Goal: Task Accomplishment & Management: Manage account settings

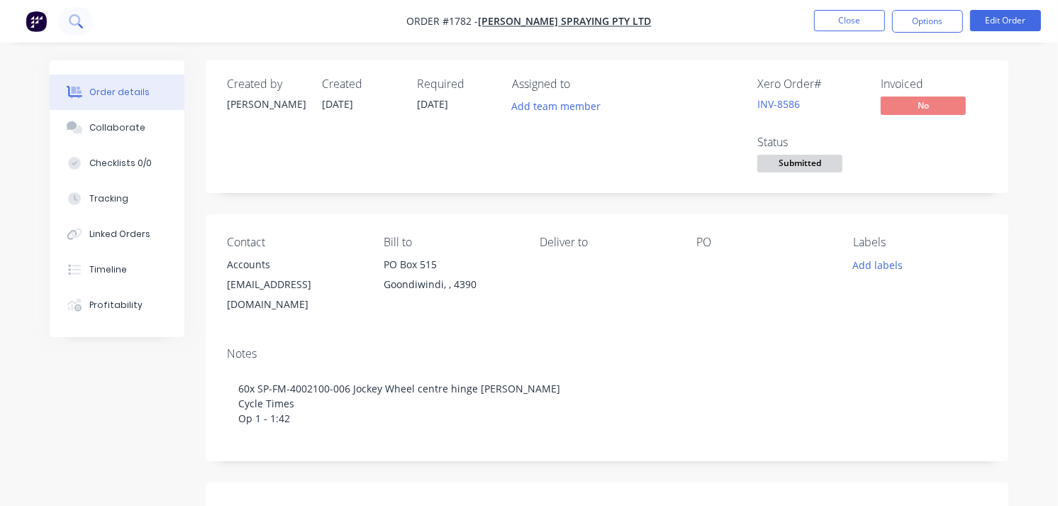
click at [86, 32] on button at bounding box center [75, 21] width 35 height 28
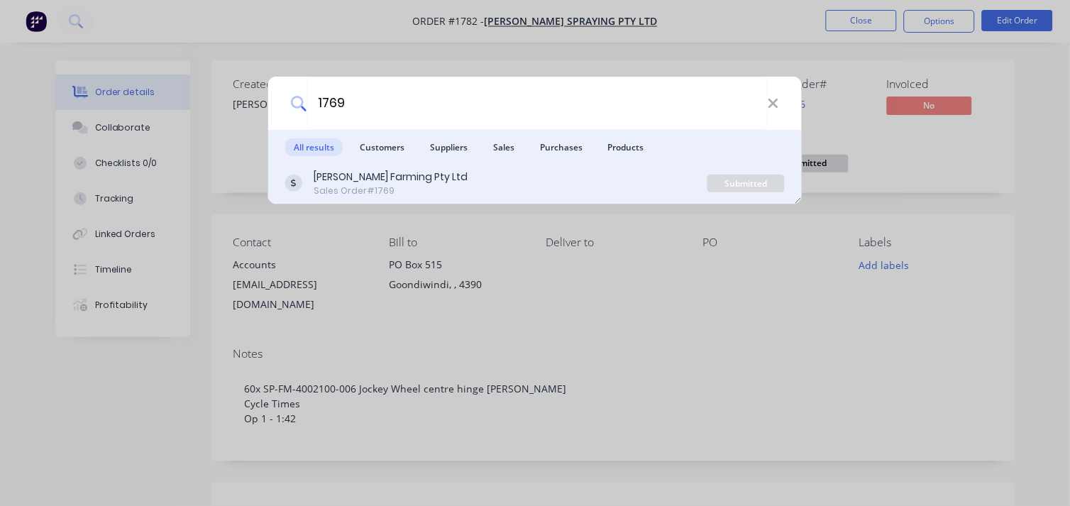
type input "1769"
click at [355, 186] on div "Sales Order #1769" at bounding box center [391, 190] width 154 height 13
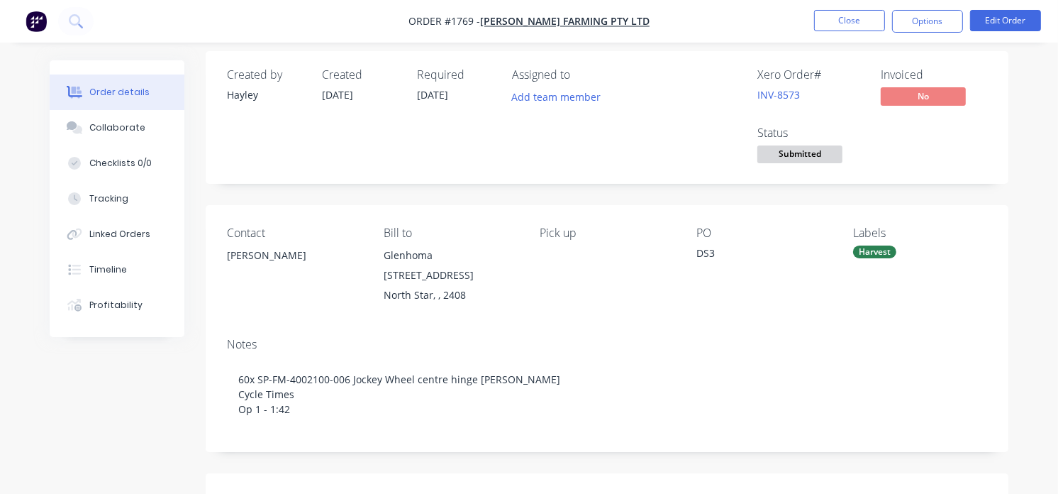
scroll to position [4, 0]
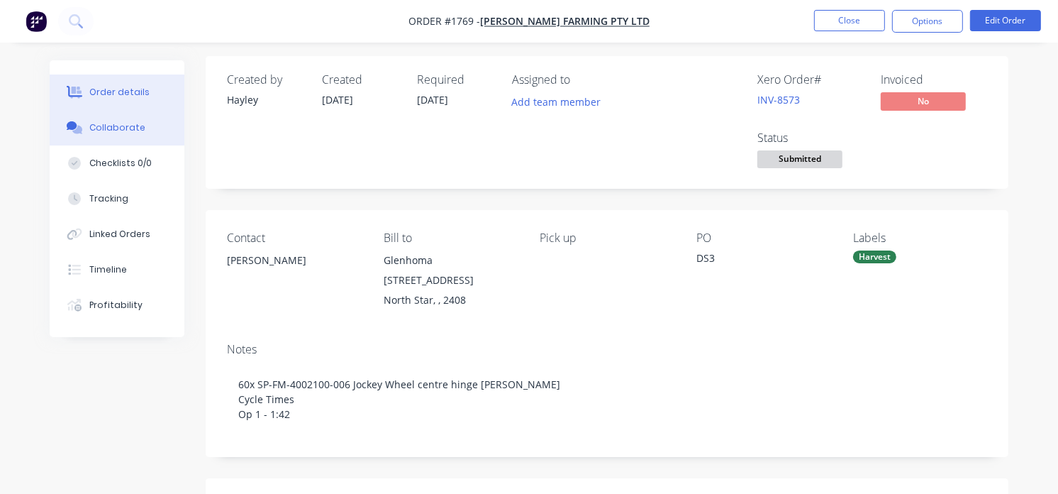
click at [124, 118] on button "Collaborate" at bounding box center [117, 127] width 135 height 35
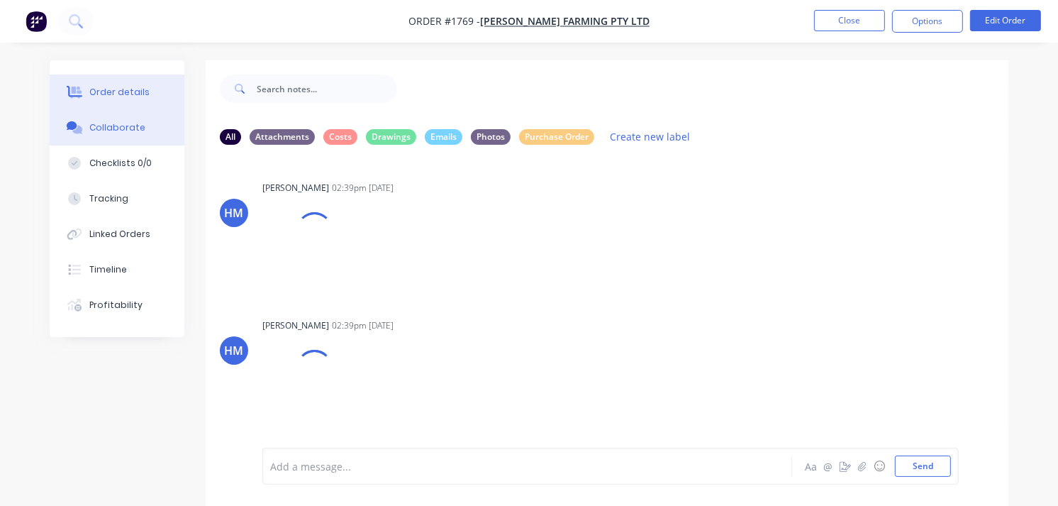
click at [125, 94] on div "Order details" at bounding box center [119, 92] width 60 height 13
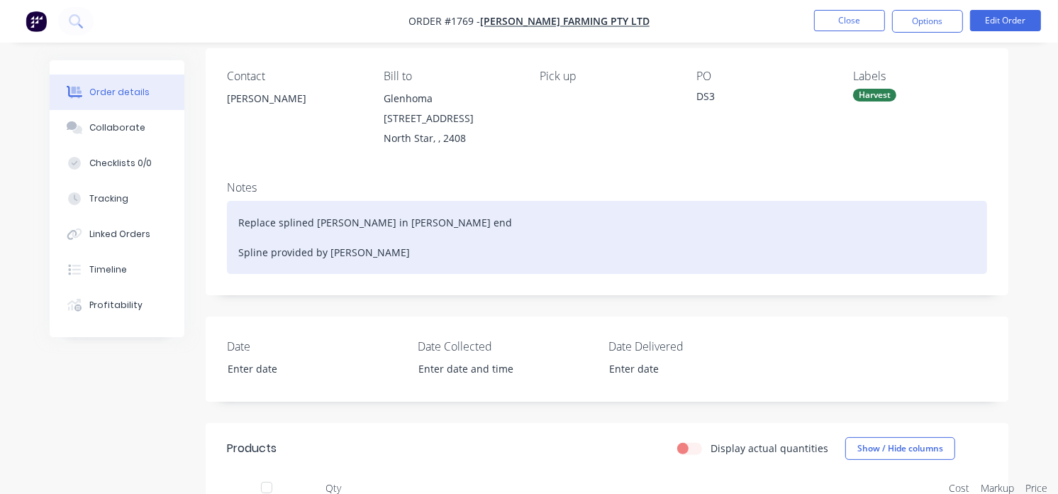
scroll to position [170, 0]
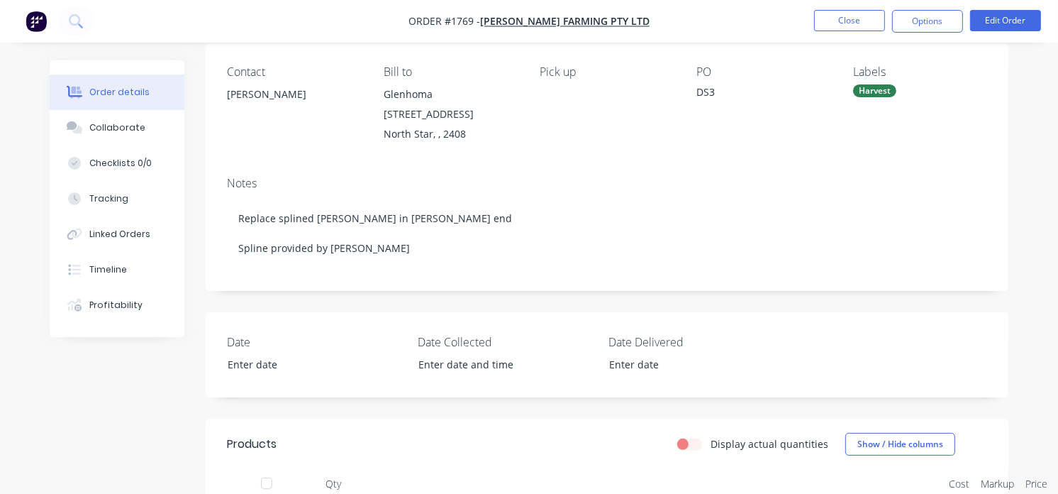
click at [128, 98] on div "Order details" at bounding box center [119, 92] width 60 height 13
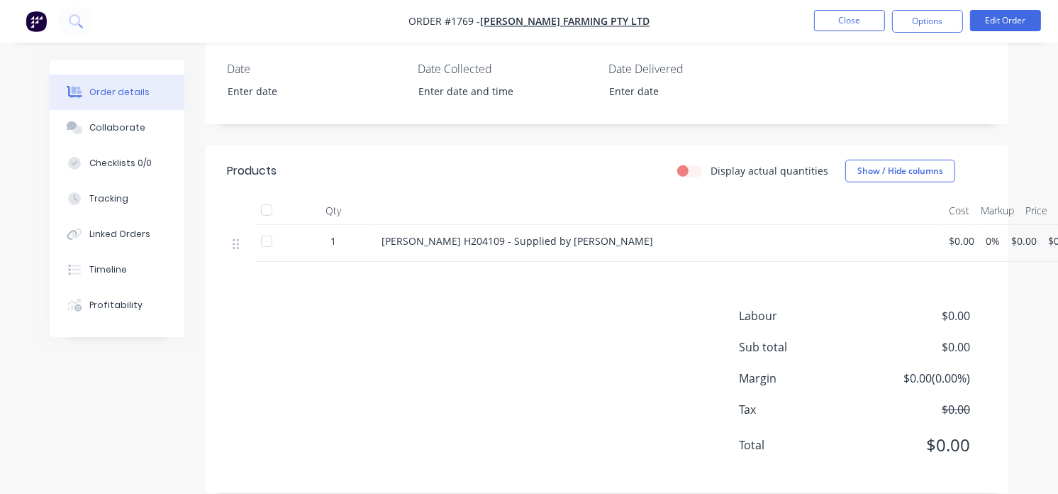
scroll to position [450, 0]
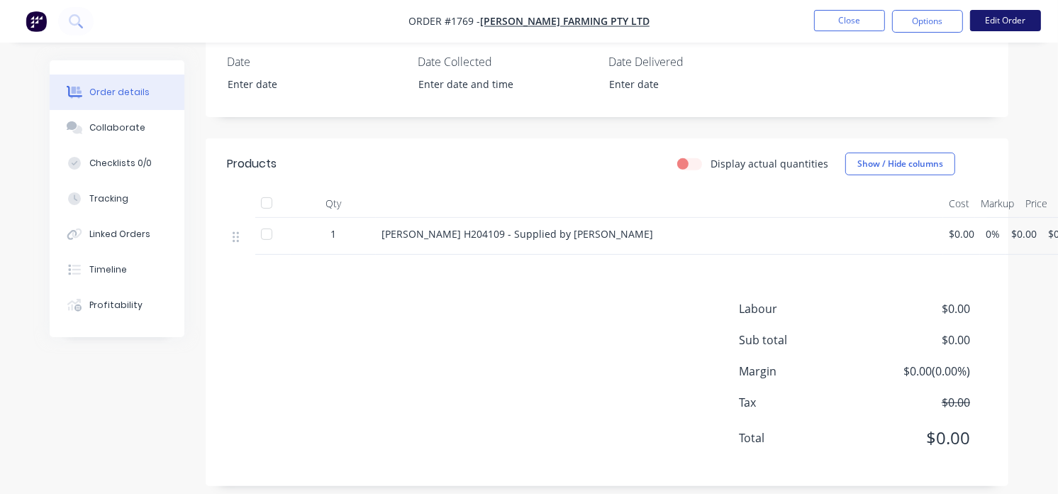
click at [1034, 28] on button "Edit Order" at bounding box center [1005, 20] width 71 height 21
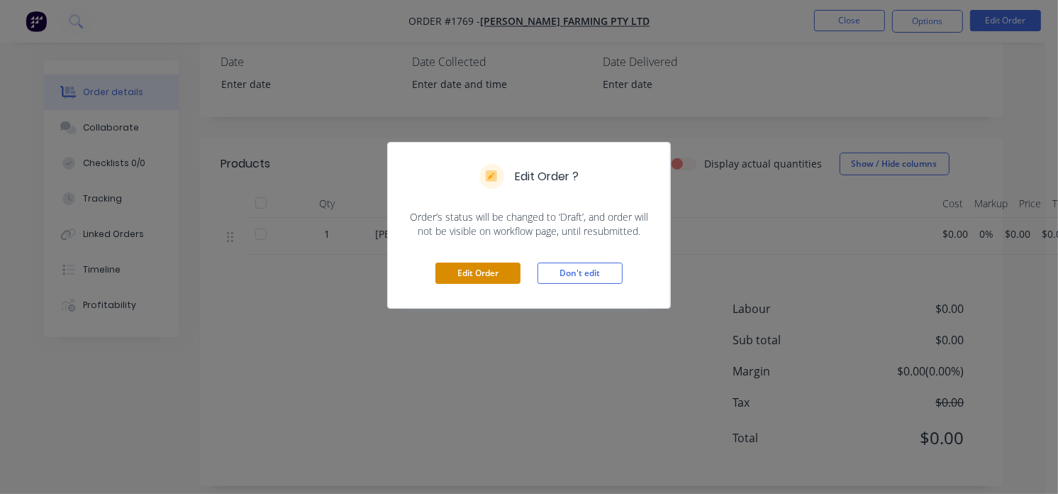
click at [495, 277] on button "Edit Order" at bounding box center [478, 272] width 85 height 21
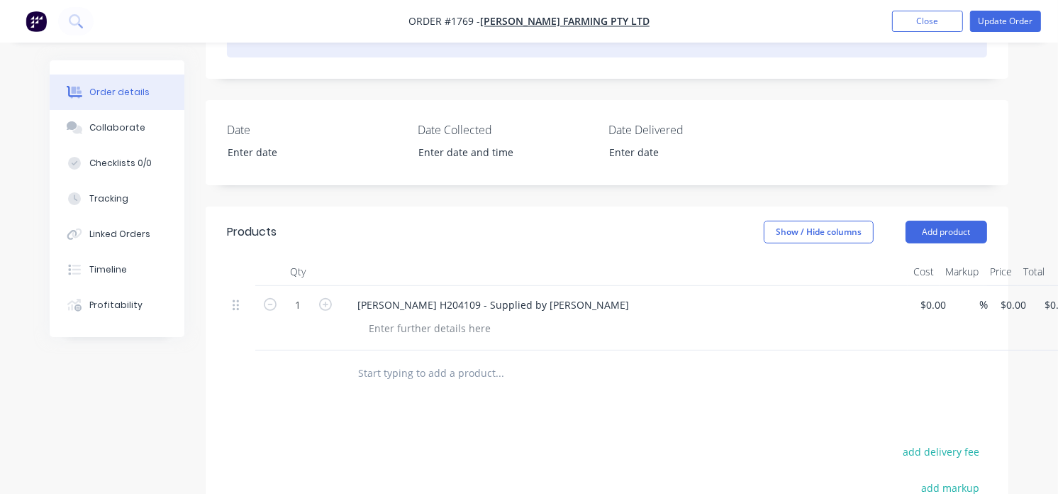
scroll to position [384, 0]
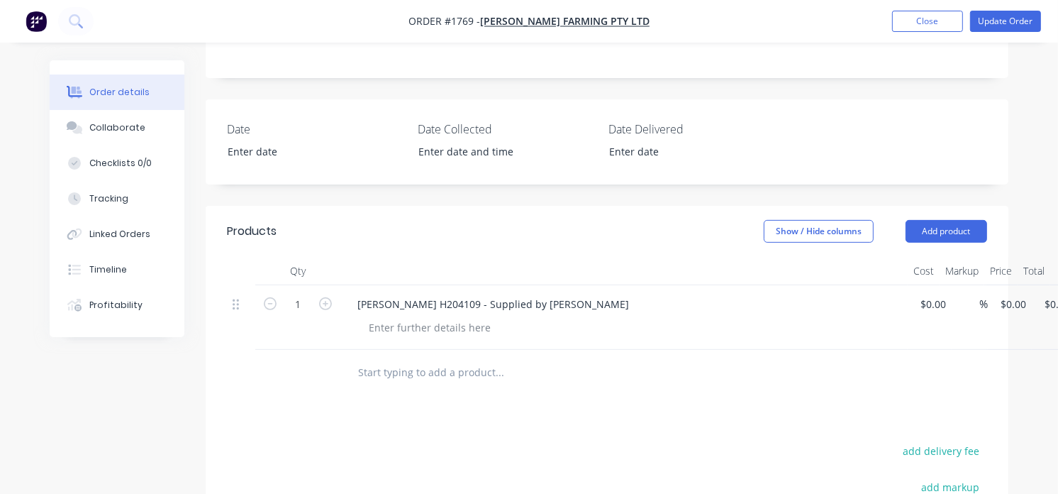
click at [411, 372] on input "text" at bounding box center [500, 372] width 284 height 28
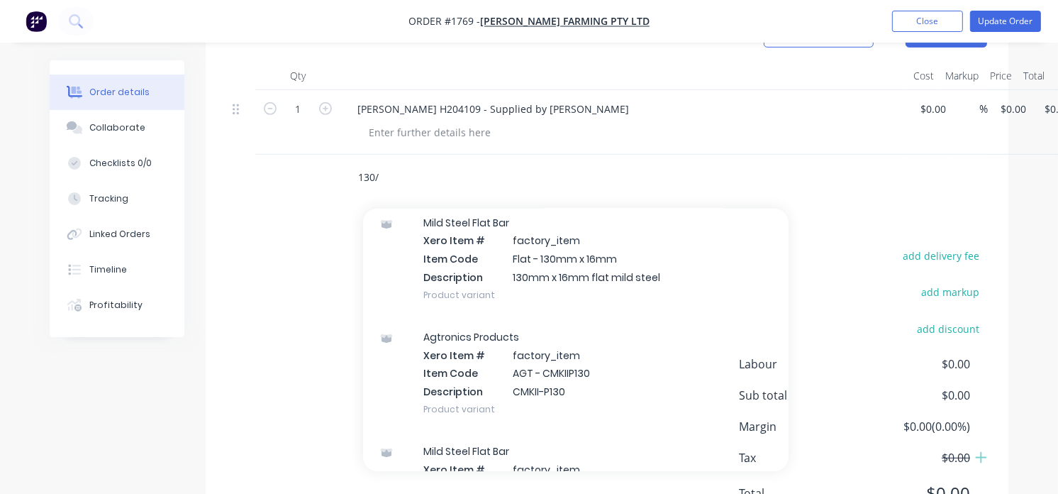
scroll to position [53, 0]
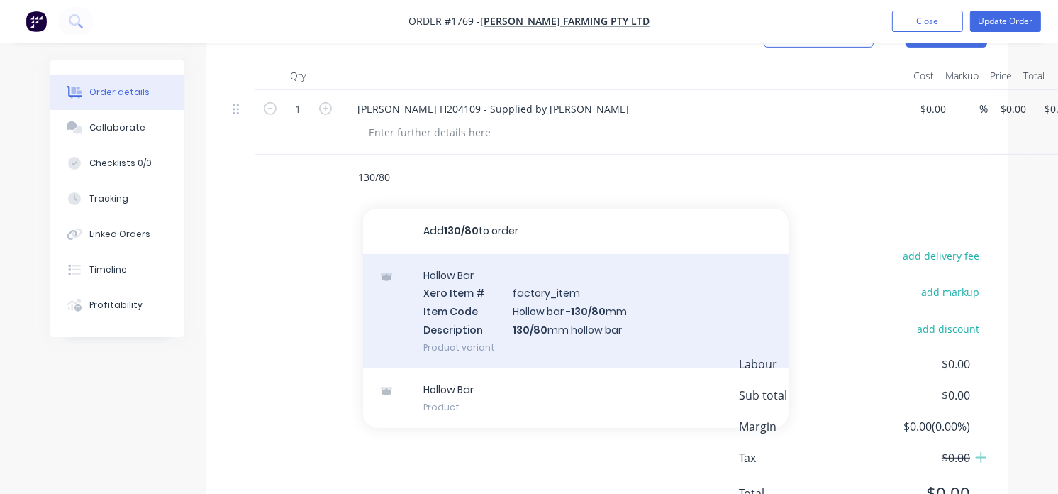
type input "130/80"
click at [594, 313] on div "Hollow Bar Xero Item # factory_item Item Code Hollow bar - 130/80 mm Descriptio…" at bounding box center [576, 311] width 426 height 114
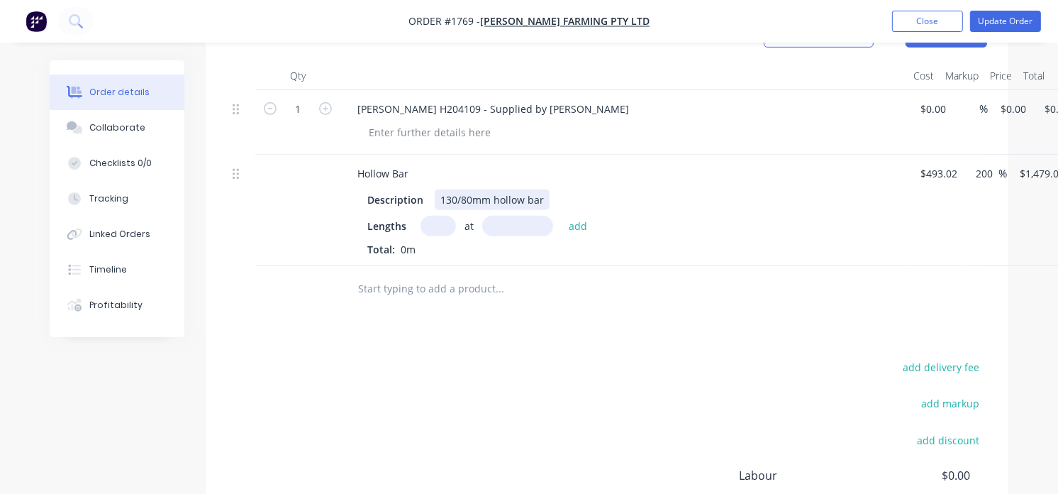
click at [472, 202] on div "130/80mm hollow bar" at bounding box center [492, 199] width 115 height 21
click at [449, 201] on div "130/80mm hollow bar" at bounding box center [492, 199] width 115 height 21
click at [465, 201] on div "150/80mm hollow bar" at bounding box center [492, 199] width 115 height 21
click at [438, 222] on input "text" at bounding box center [438, 226] width 35 height 21
type input "1"
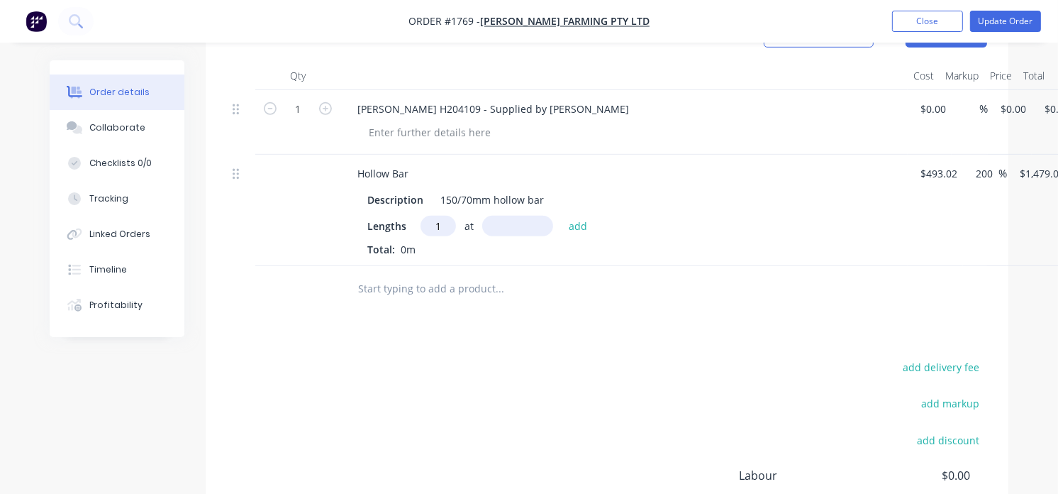
click at [487, 228] on input "text" at bounding box center [517, 226] width 71 height 21
type input "9"
type input "100"
click at [562, 216] on button "add" at bounding box center [578, 225] width 33 height 19
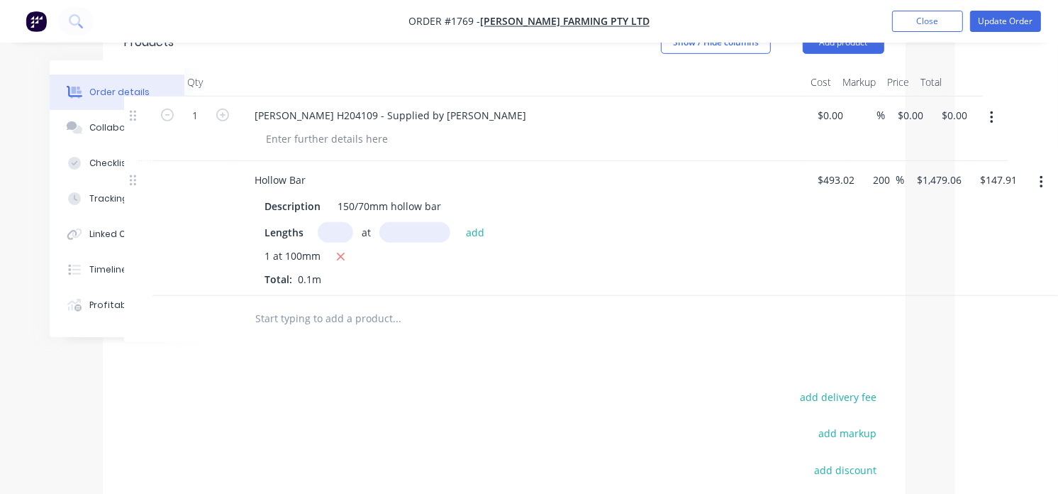
scroll to position [575, 103]
click at [435, 204] on div "150/70mm hollow bar" at bounding box center [389, 204] width 115 height 21
drag, startPoint x: 443, startPoint y: 204, endPoint x: 299, endPoint y: 201, distance: 144.1
click at [299, 201] on div "Description 150/70mm hollow bar" at bounding box center [518, 204] width 519 height 21
click at [333, 252] on button "button" at bounding box center [341, 255] width 18 height 18
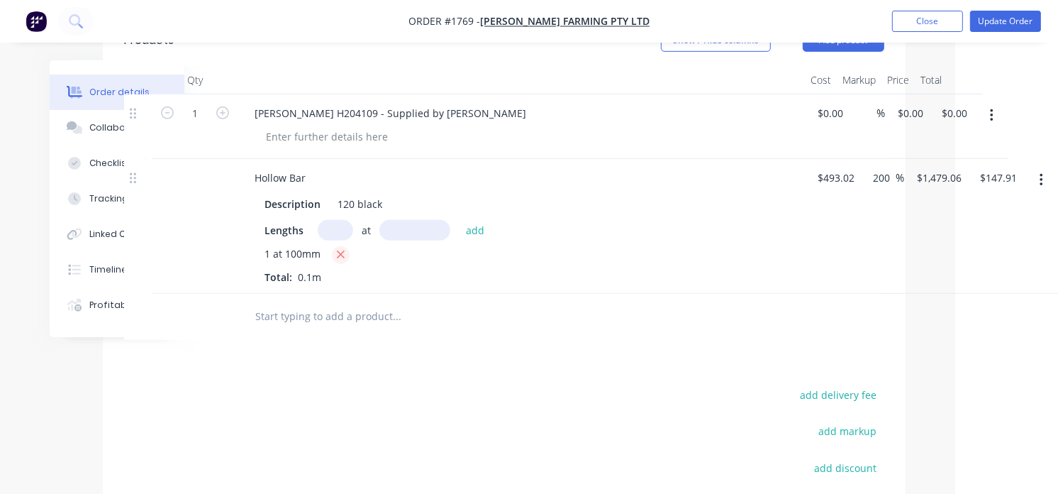
type input "$0.00"
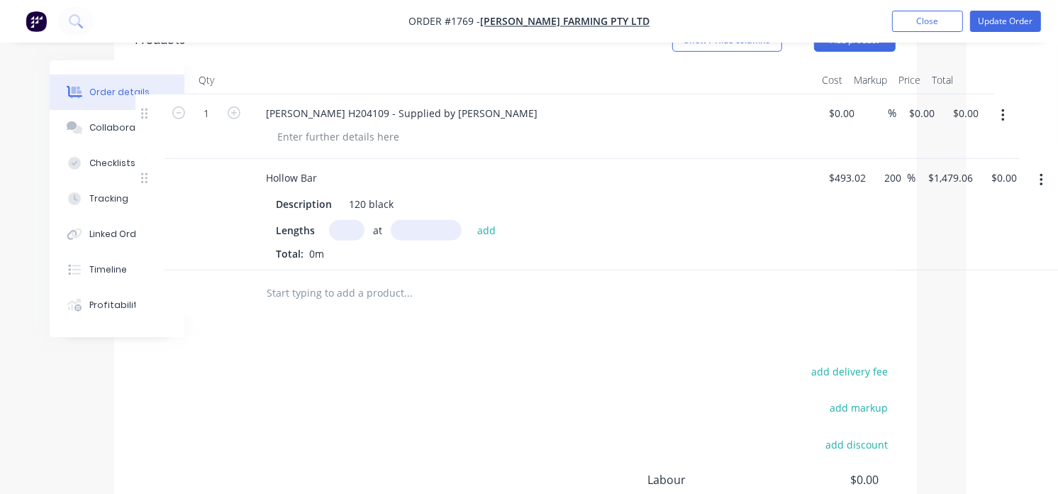
scroll to position [575, 91]
click at [314, 343] on div "Products Show / Hide columns Add product Qty Cost Markup Price Total 1 [PERSON_…" at bounding box center [516, 336] width 803 height 642
click at [931, 16] on button "Close" at bounding box center [927, 21] width 71 height 21
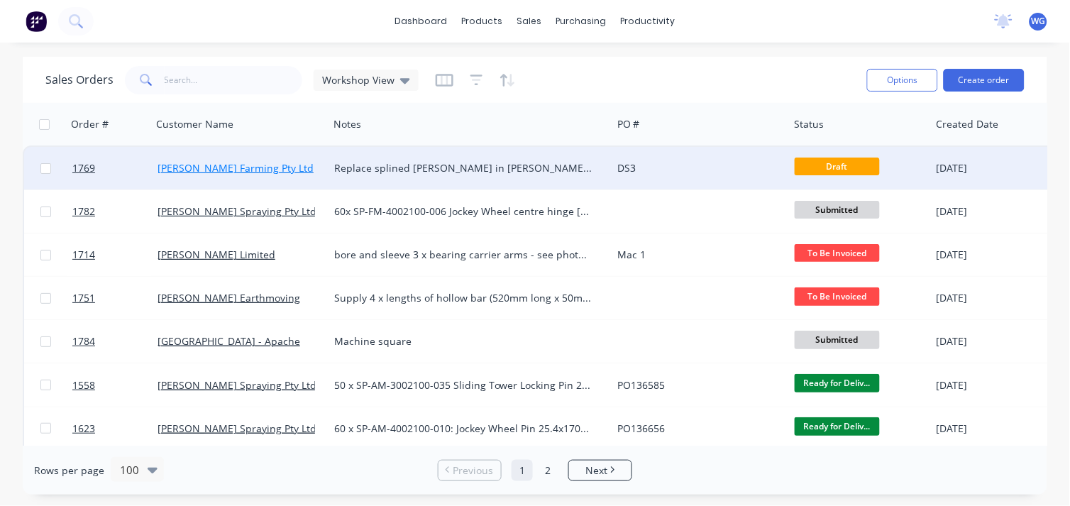
click at [231, 167] on link "[PERSON_NAME] Farming Pty Ltd" at bounding box center [235, 167] width 156 height 13
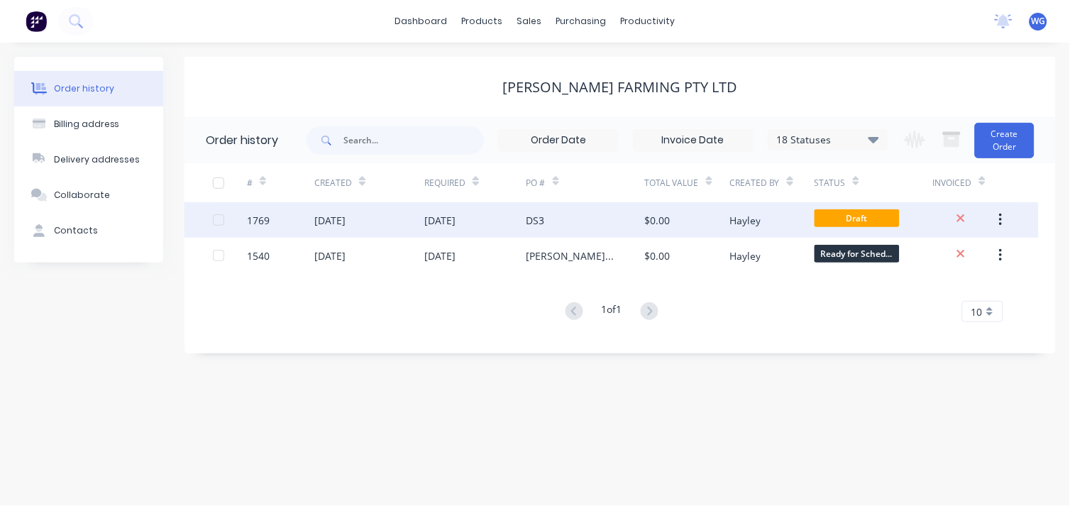
click at [488, 215] on div "[DATE]" at bounding box center [474, 219] width 101 height 35
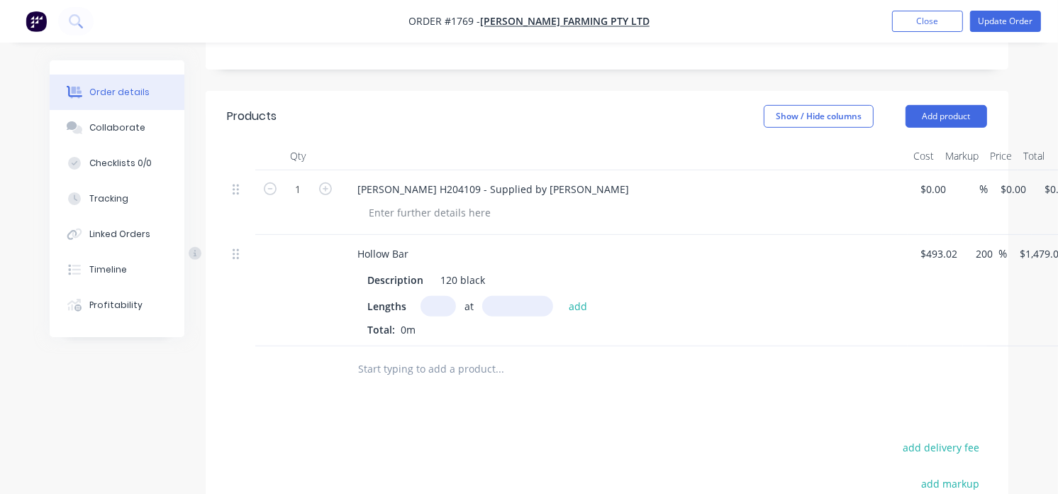
scroll to position [506, 0]
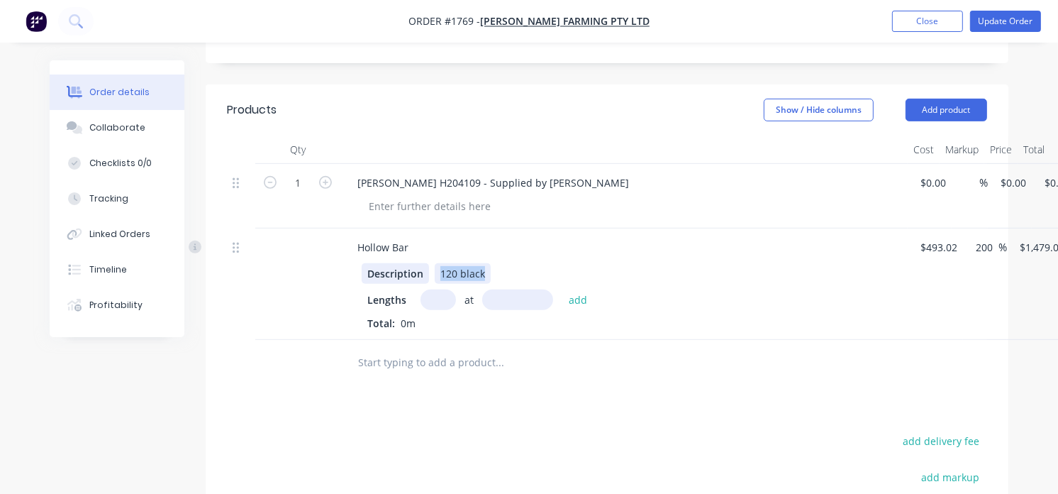
drag, startPoint x: 492, startPoint y: 273, endPoint x: 406, endPoint y: 272, distance: 85.1
click at [406, 272] on div "Description 120 black" at bounding box center [621, 273] width 519 height 21
drag, startPoint x: 408, startPoint y: 252, endPoint x: 302, endPoint y: 243, distance: 106.1
click at [302, 243] on div "Hollow Bar Description Lengths at add Total: 0m $493.02 $493.02 200 200 % $1,47…" at bounding box center [607, 283] width 760 height 111
click at [464, 372] on input "text" at bounding box center [500, 362] width 284 height 28
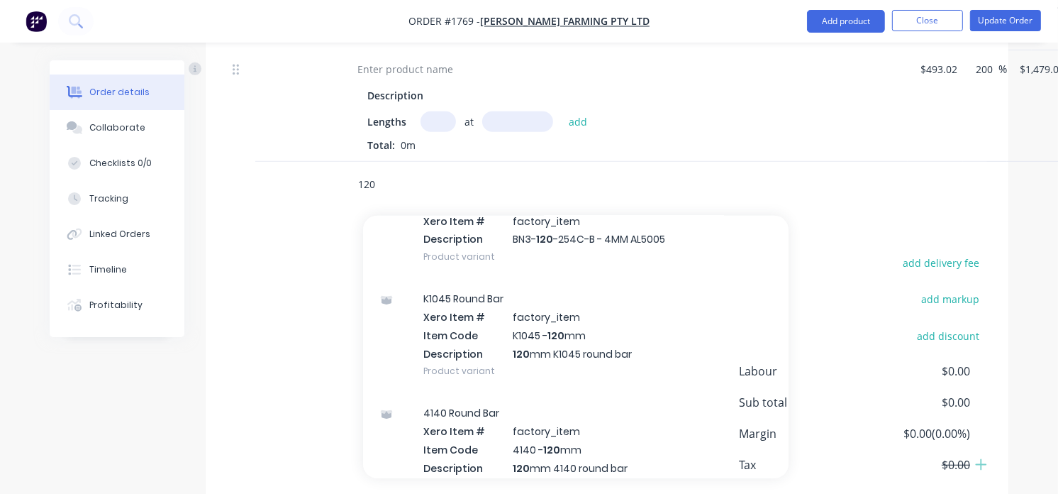
scroll to position [399, 0]
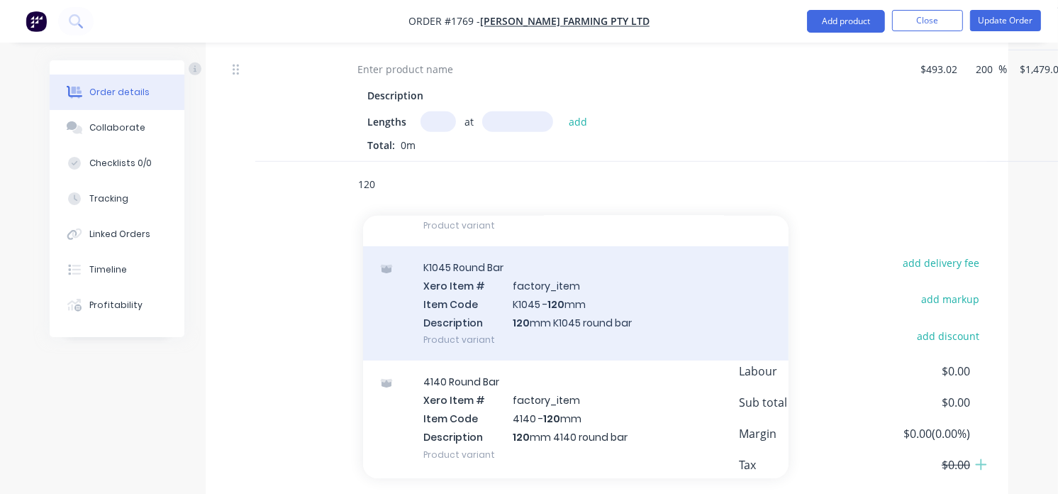
type input "120"
click at [587, 321] on div "K1045 Round Bar Xero Item # factory_item Item Code K1045 - 120 mm Description 1…" at bounding box center [576, 303] width 426 height 114
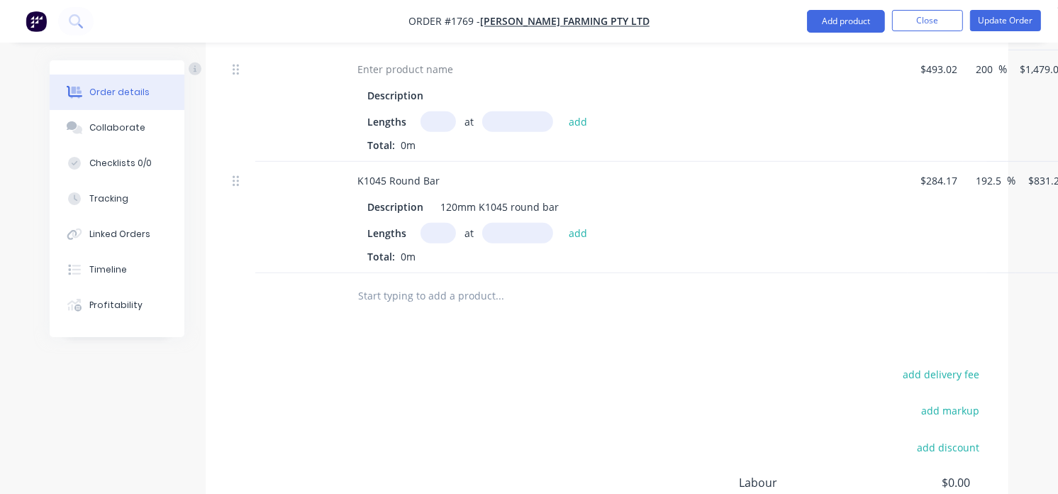
click at [447, 238] on input "text" at bounding box center [438, 233] width 35 height 21
type input "1"
click at [521, 234] on input "text" at bounding box center [517, 233] width 71 height 21
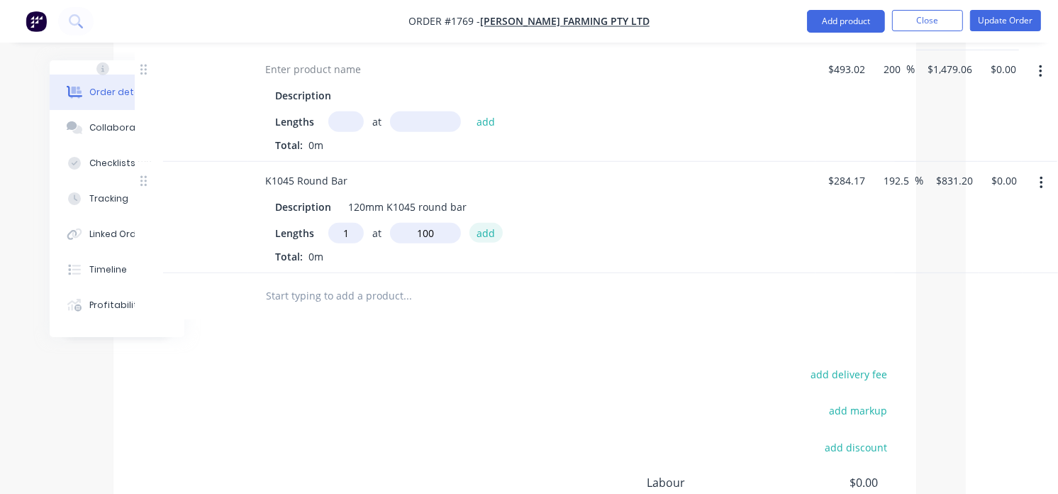
type input "100mm"
click at [491, 231] on button "add" at bounding box center [486, 232] width 33 height 19
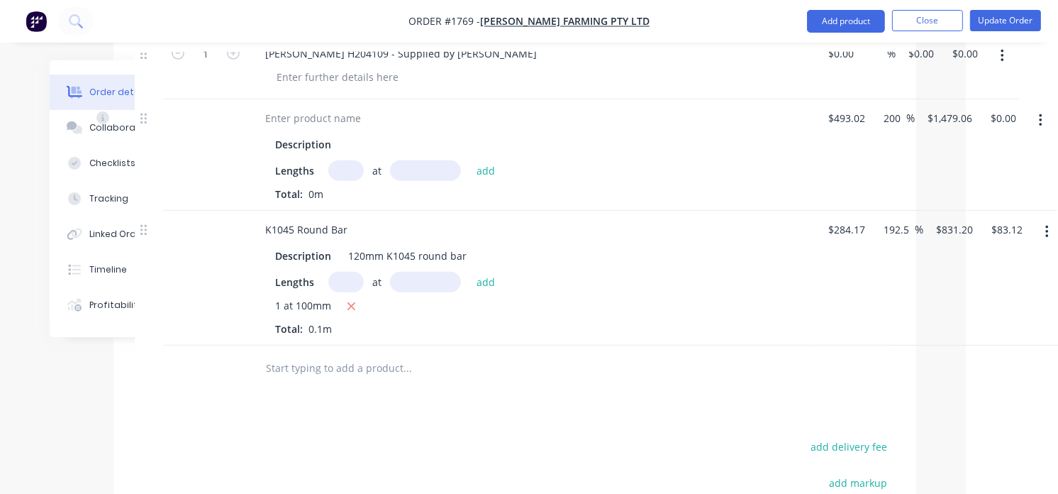
scroll to position [634, 92]
click at [351, 306] on icon "button" at bounding box center [351, 307] width 9 height 13
type input "$0.00"
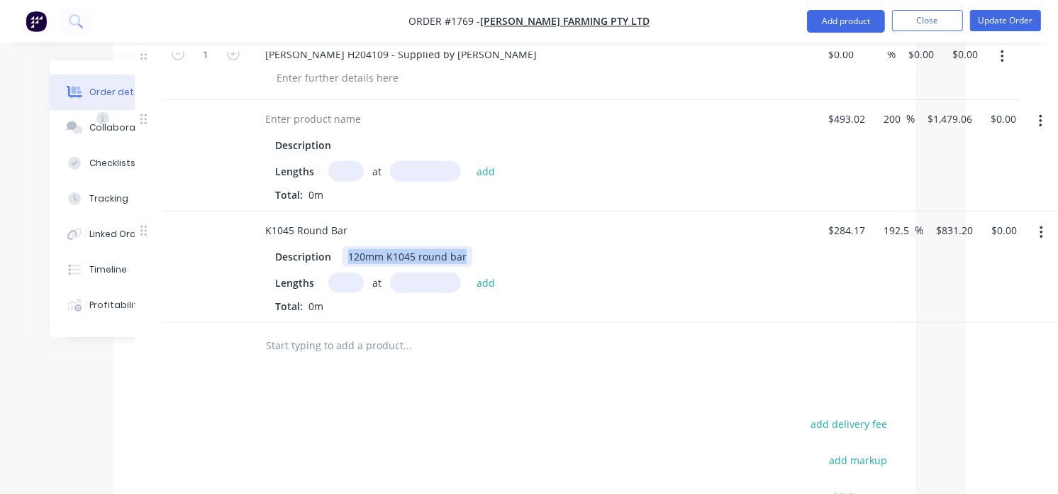
drag, startPoint x: 468, startPoint y: 256, endPoint x: 254, endPoint y: 260, distance: 214.3
click at [254, 260] on div "Description 120mm K1045 round bar Lengths at add Total: 0m" at bounding box center [532, 278] width 556 height 70
drag, startPoint x: 350, startPoint y: 240, endPoint x: 214, endPoint y: 236, distance: 137.0
click at [214, 236] on div "K1045 Round Bar Description Lengths at add Total: 0m $284.17 $284.17 192.5 192.…" at bounding box center [515, 266] width 760 height 111
click at [349, 351] on input "text" at bounding box center [407, 345] width 284 height 28
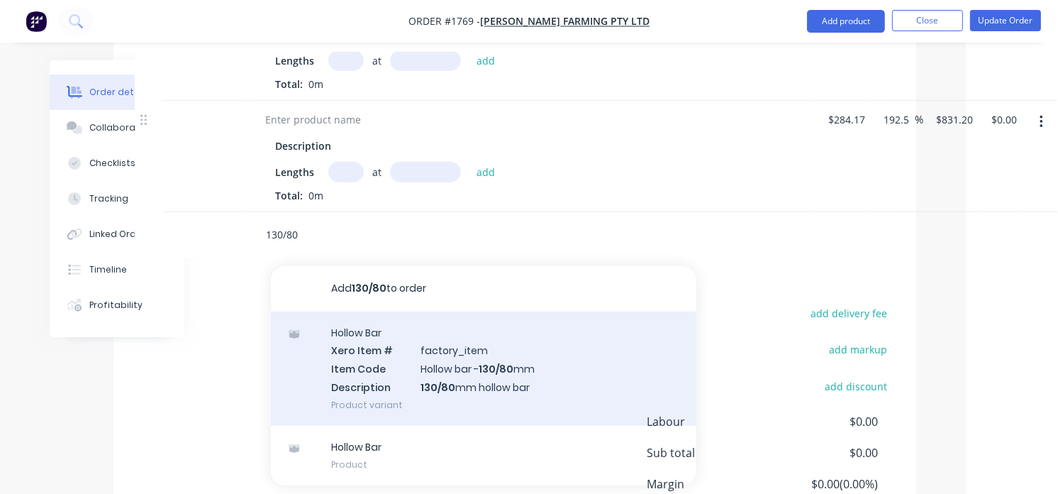
scroll to position [746, 92]
type input "130/80"
click at [504, 371] on div "Hollow Bar Xero Item # factory_item Item Code Hollow bar - 130/80 mm Descriptio…" at bounding box center [484, 368] width 426 height 114
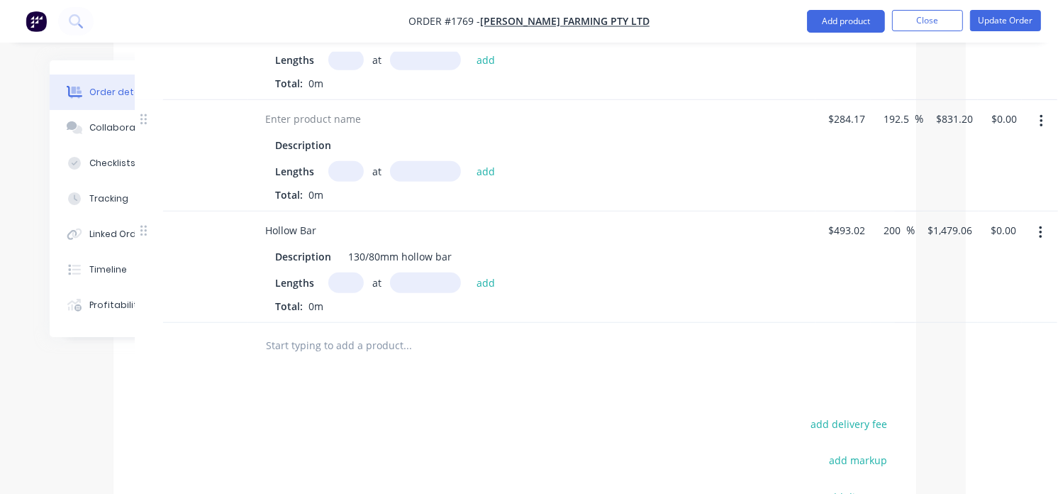
click at [345, 282] on input "text" at bounding box center [345, 282] width 35 height 21
type input "1"
click at [424, 285] on input "text" at bounding box center [425, 282] width 71 height 21
type input "100mm"
click at [485, 284] on button "add" at bounding box center [486, 281] width 33 height 19
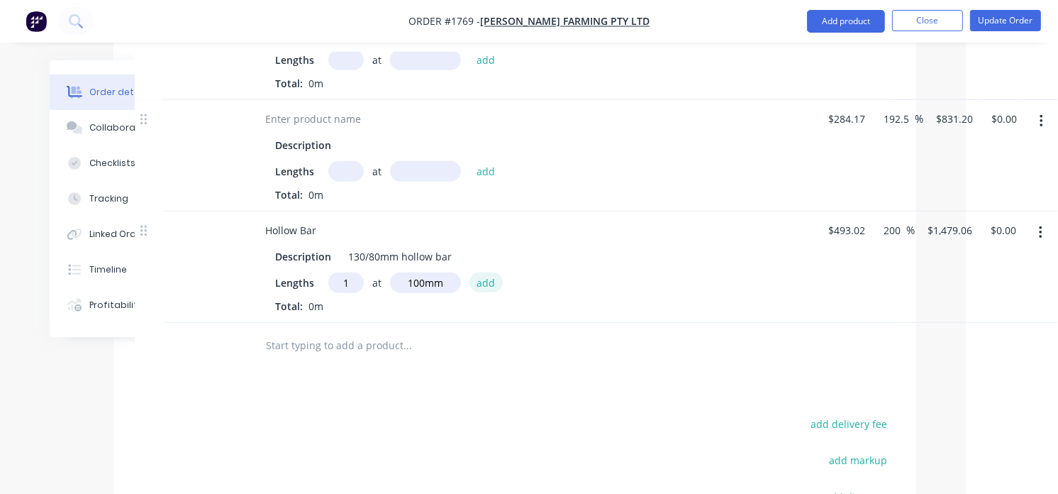
type input "$147.91"
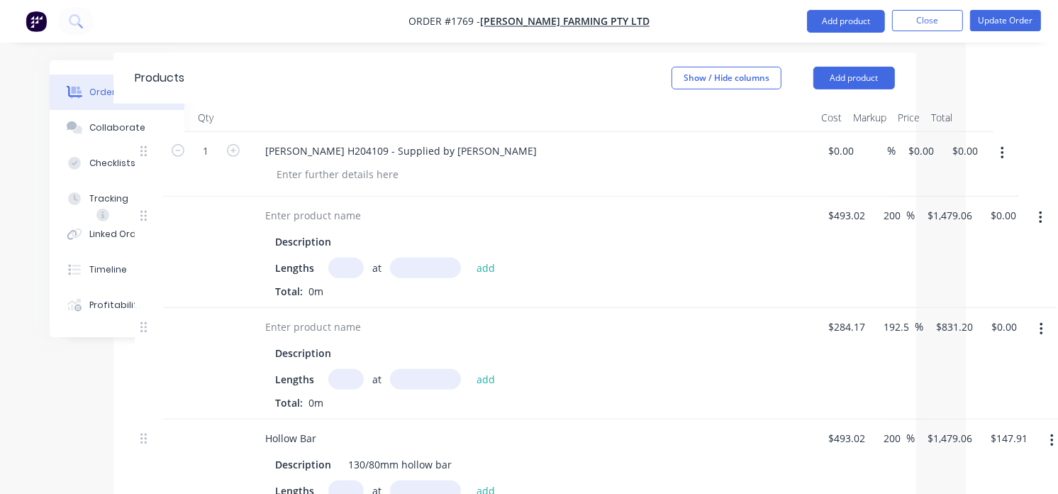
scroll to position [536, 92]
click at [145, 221] on icon at bounding box center [143, 217] width 6 height 13
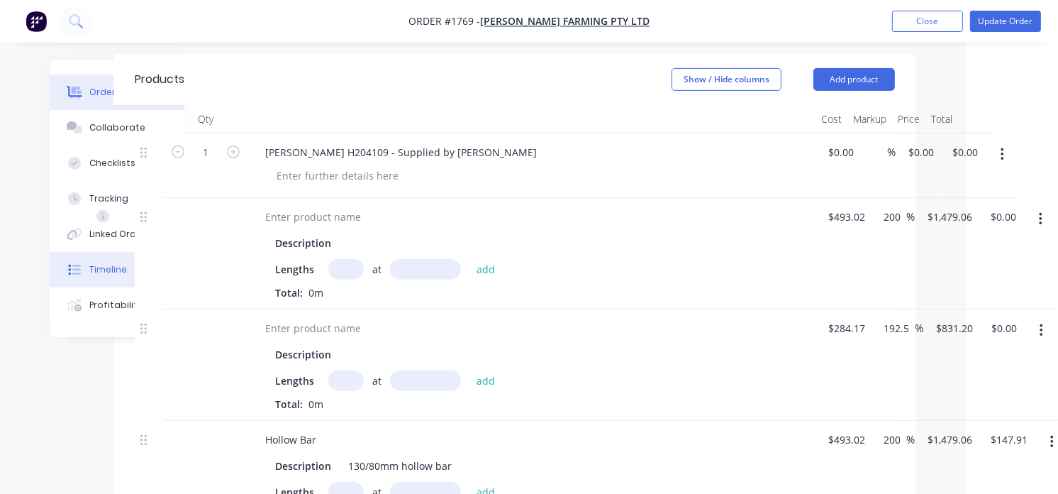
scroll to position [536, 91]
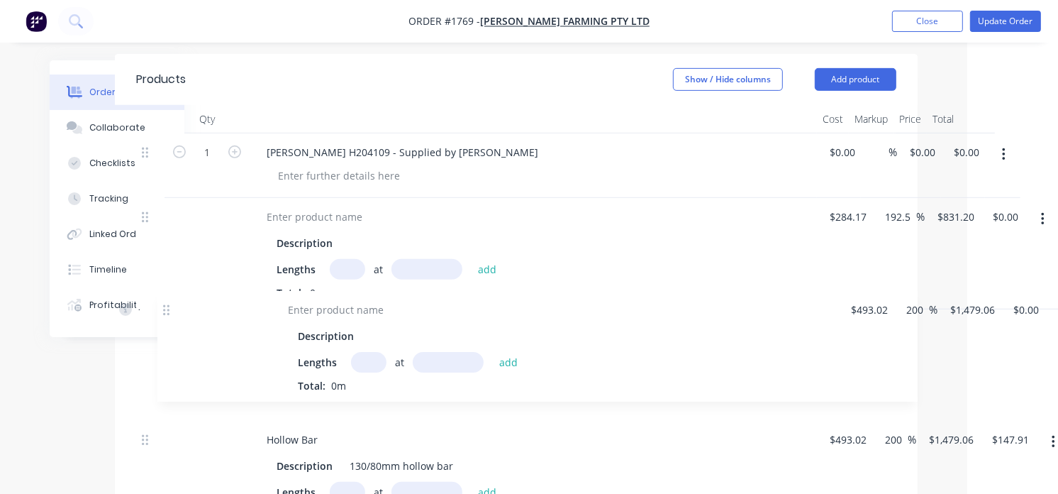
drag, startPoint x: 145, startPoint y: 221, endPoint x: 170, endPoint y: 324, distance: 106.7
click at [170, 324] on div "Order details Collaborate Checklists 0/0 Tracking Linked Orders Timeline Profit…" at bounding box center [438, 243] width 987 height 1439
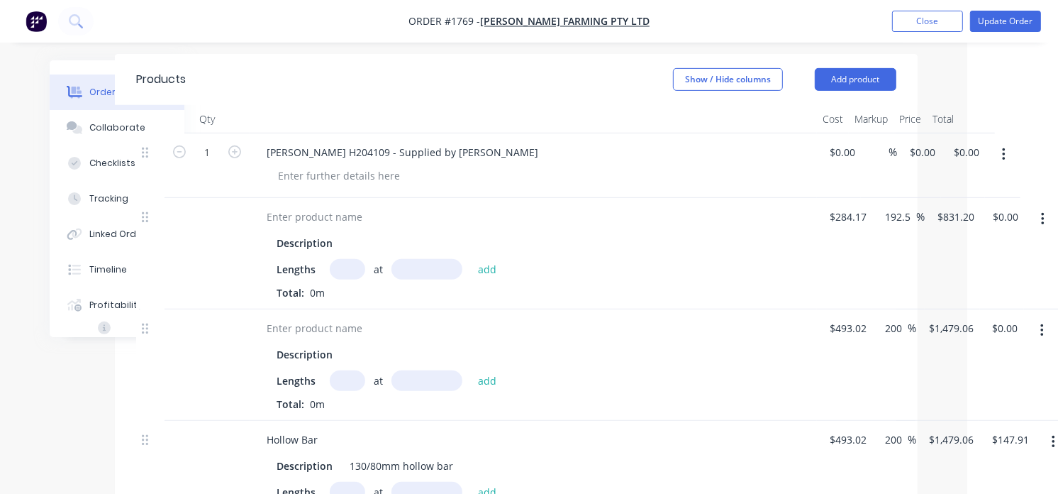
drag, startPoint x: 500, startPoint y: 342, endPoint x: 244, endPoint y: 357, distance: 256.5
click at [244, 357] on div at bounding box center [207, 364] width 85 height 111
click at [1038, 223] on button "button" at bounding box center [1042, 219] width 33 height 26
click at [962, 344] on div "Delete" at bounding box center [992, 341] width 109 height 21
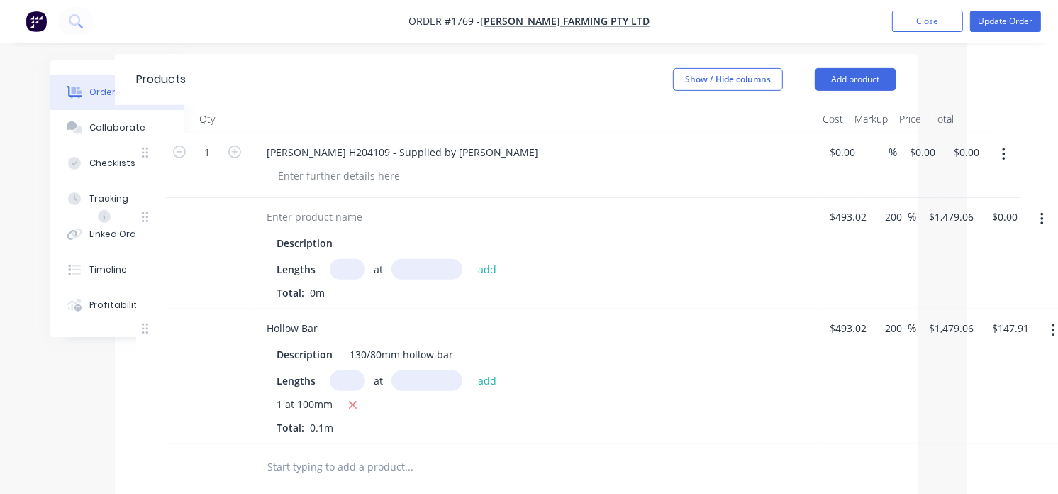
click at [1041, 223] on icon "button" at bounding box center [1043, 219] width 4 height 16
click at [955, 341] on div "Delete" at bounding box center [991, 341] width 109 height 21
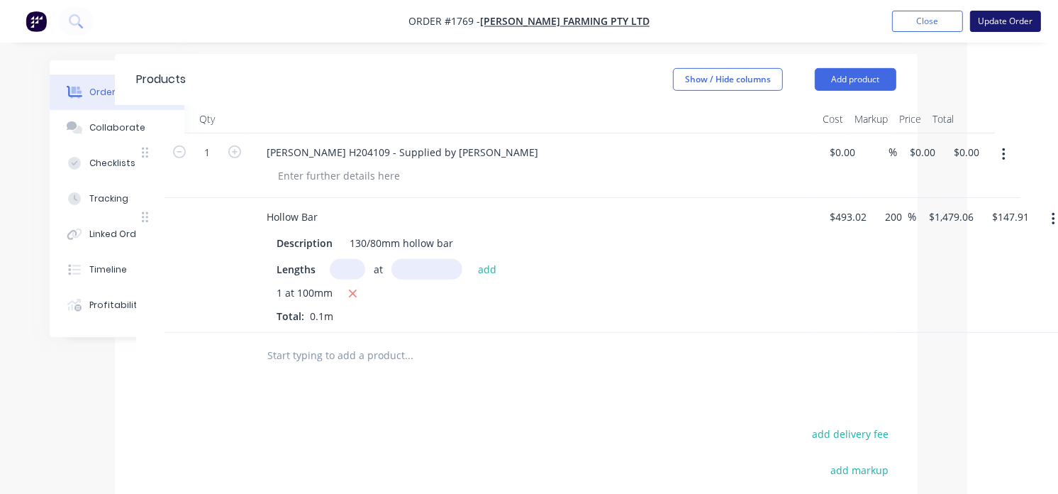
click at [1008, 18] on button "Update Order" at bounding box center [1005, 21] width 71 height 21
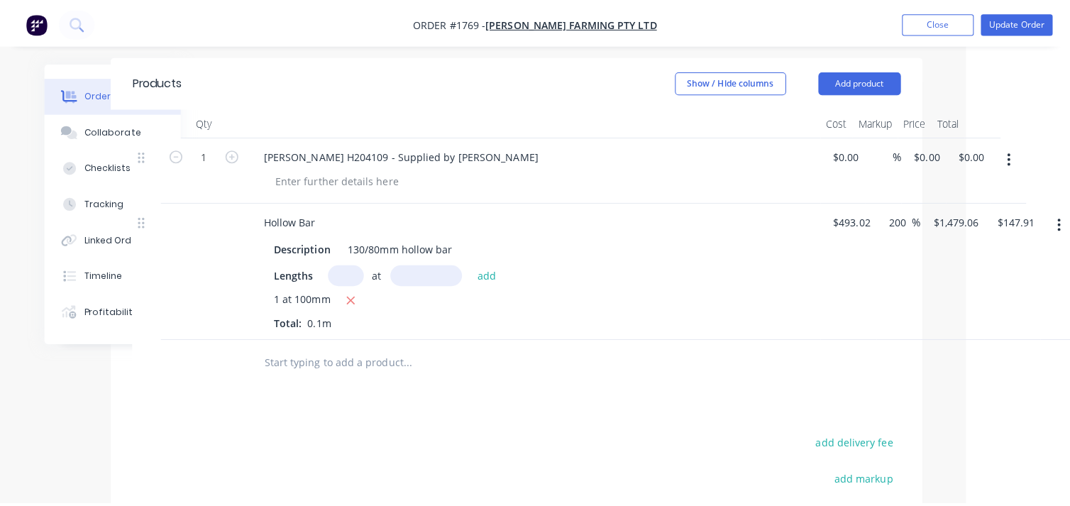
scroll to position [0, 0]
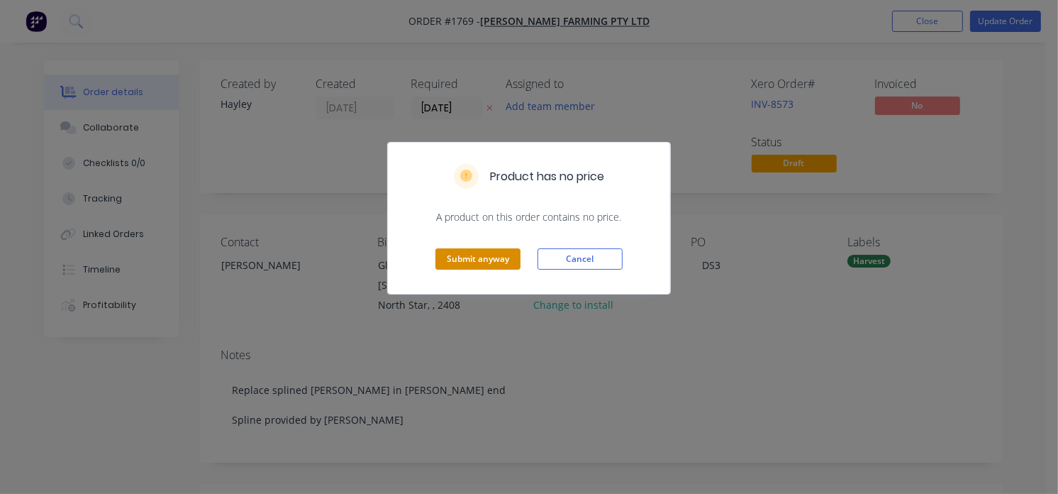
click at [474, 261] on button "Submit anyway" at bounding box center [478, 258] width 85 height 21
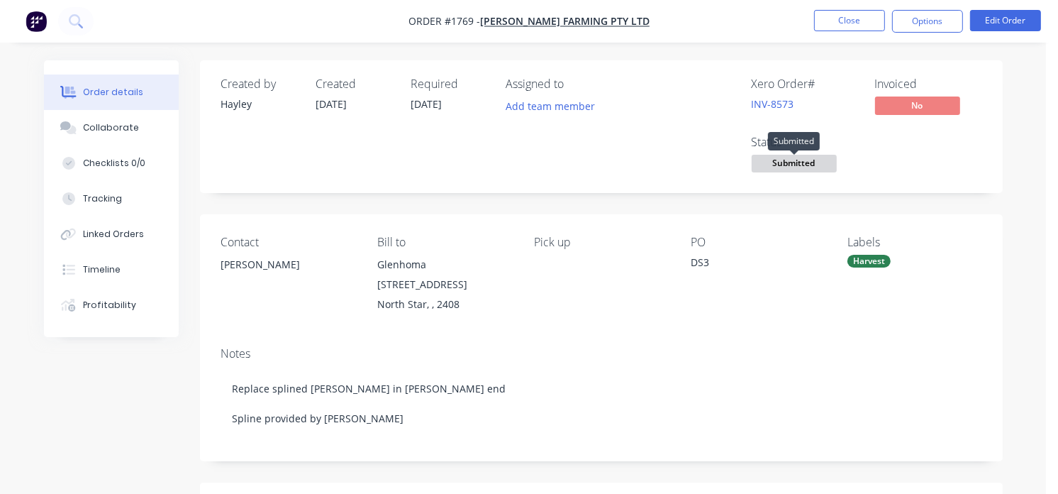
click at [770, 167] on span "Submitted" at bounding box center [794, 164] width 85 height 18
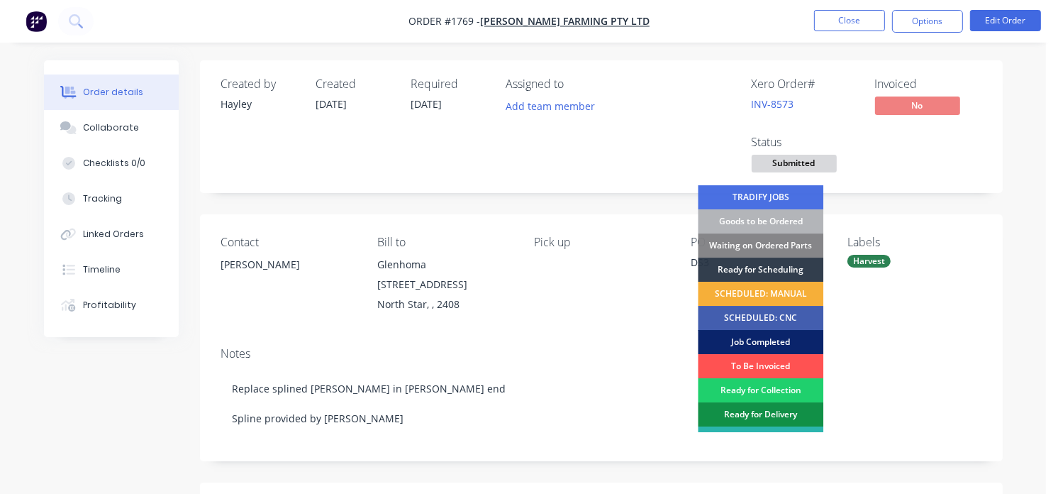
click at [767, 341] on div "Job Completed" at bounding box center [761, 342] width 126 height 24
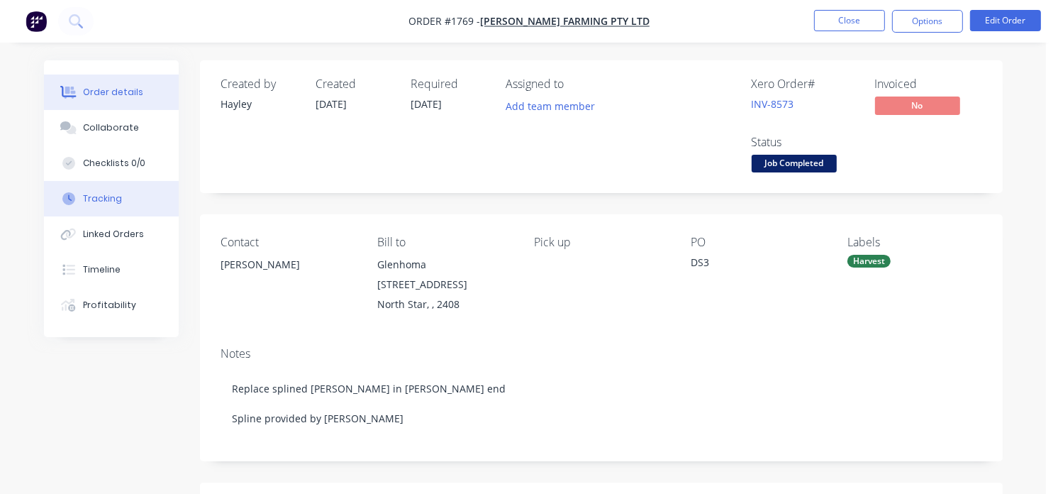
click at [91, 206] on button "Tracking" at bounding box center [111, 198] width 135 height 35
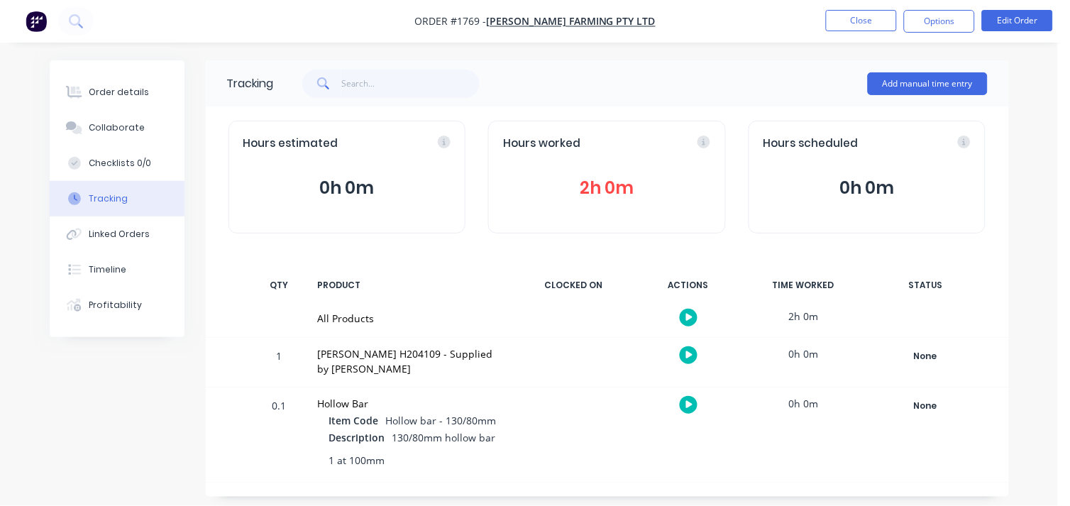
click at [34, 26] on img "button" at bounding box center [36, 21] width 21 height 21
